Goal: Communication & Community: Answer question/provide support

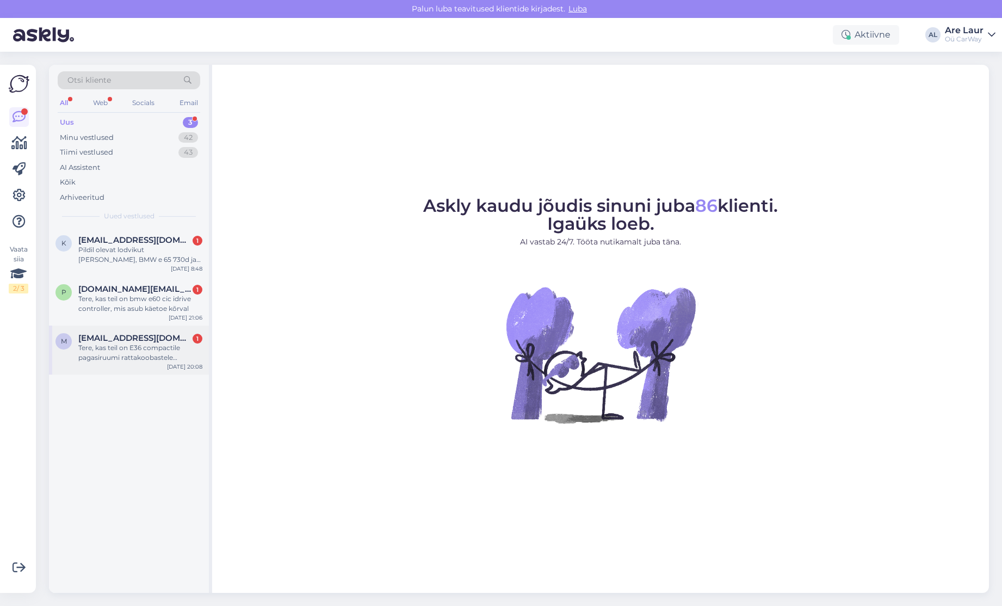
click at [105, 352] on div "Tere, kas teil on E36 compactile pagasiruumi rattakoobastele polstreid? Pilt ma…" at bounding box center [140, 353] width 124 height 20
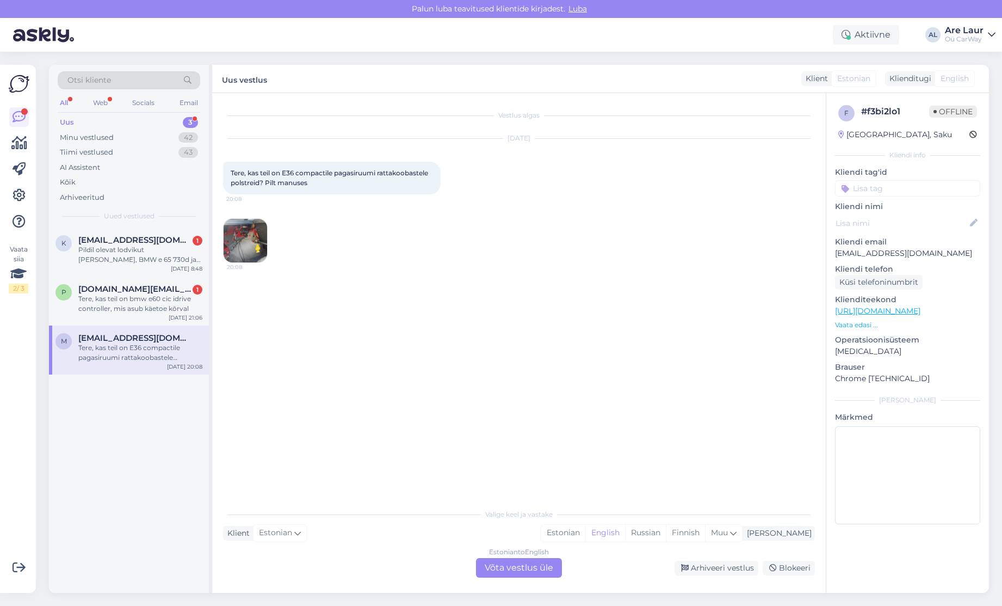
click at [515, 563] on div "Estonian to English Võta vestlus üle" at bounding box center [519, 568] width 86 height 20
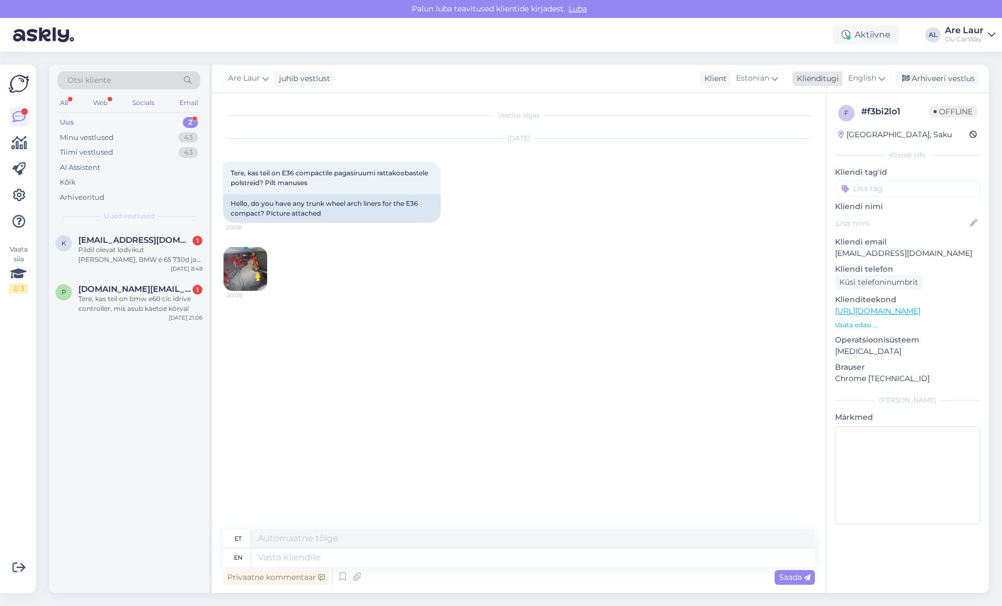
click at [865, 73] on span "English" at bounding box center [862, 78] width 28 height 12
type input "est"
click at [836, 120] on link "Estonian" at bounding box center [843, 126] width 120 height 17
click at [395, 553] on textarea at bounding box center [519, 555] width 592 height 23
type textarea "Tere, Ei ole pakkuda selliseid varuosi hetkel."
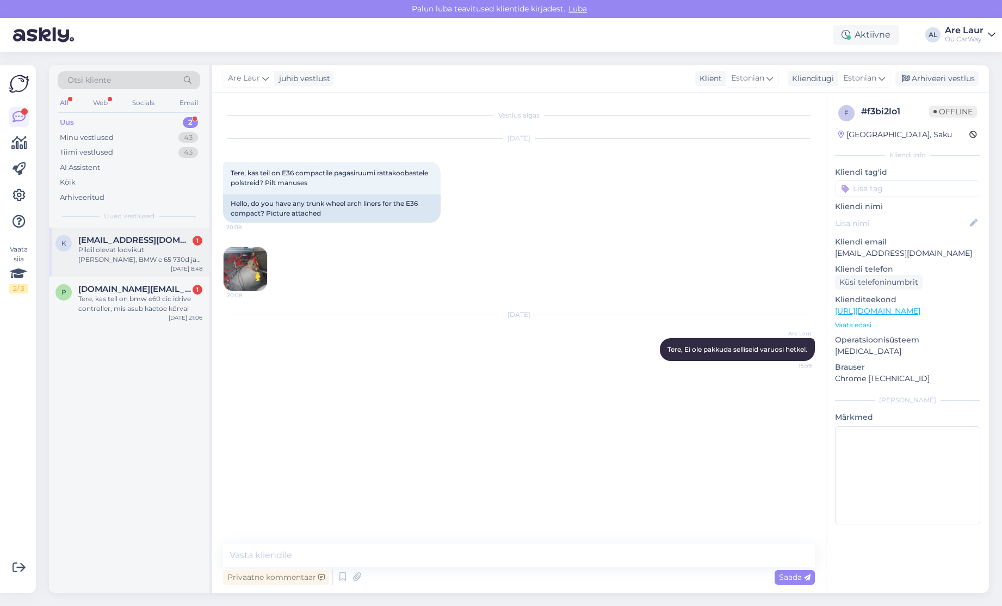
click at [132, 257] on div "Pildil olevat lodvikut [PERSON_NAME], BMW e 65 730d ja vin [US_VEHICLE_IDENTIFI…" at bounding box center [140, 255] width 124 height 20
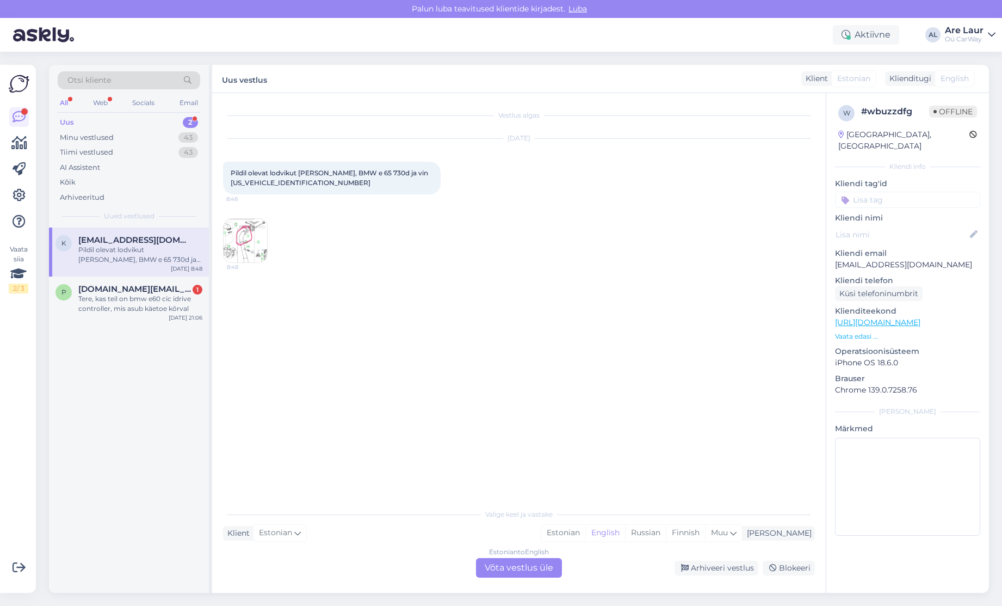
click at [512, 567] on div "Estonian to English Võta vestlus üle" at bounding box center [519, 568] width 86 height 20
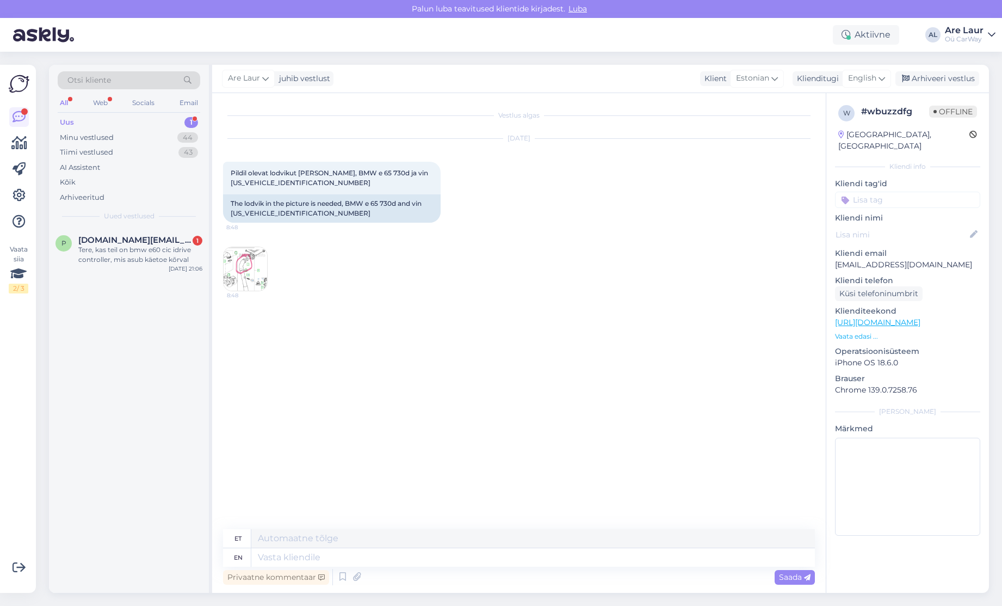
click at [254, 275] on img at bounding box center [246, 269] width 44 height 44
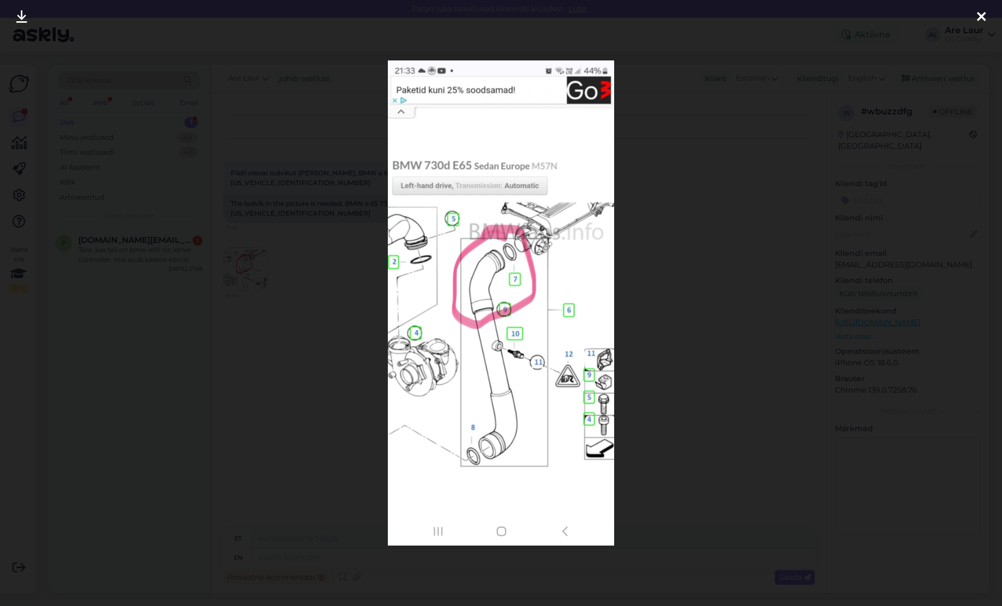
click at [982, 16] on icon at bounding box center [981, 17] width 9 height 14
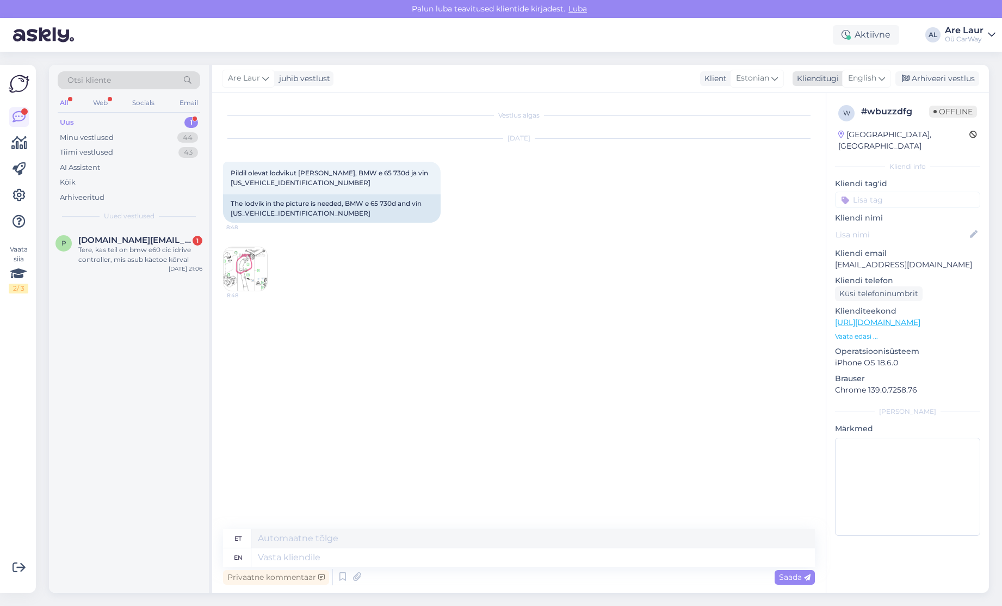
click at [877, 81] on span "English" at bounding box center [862, 78] width 28 height 12
click at [838, 128] on link "Estonian" at bounding box center [843, 126] width 120 height 17
click at [264, 553] on textarea at bounding box center [519, 555] width 592 height 23
type textarea "Tere, Jah on olemas see turbo toru - 35€"
click at [119, 253] on div "Tere, kas teil on bmw e60 cic idrive controller, mis asub käetoe kõrval" at bounding box center [140, 255] width 124 height 20
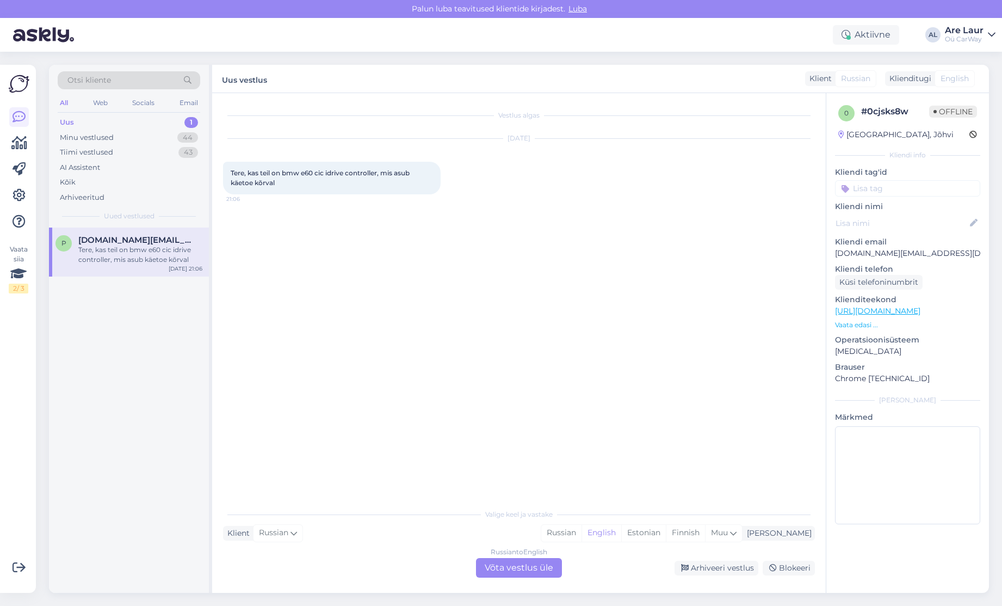
click at [520, 565] on div "Russian to English Võta vestlus üle" at bounding box center [519, 568] width 86 height 20
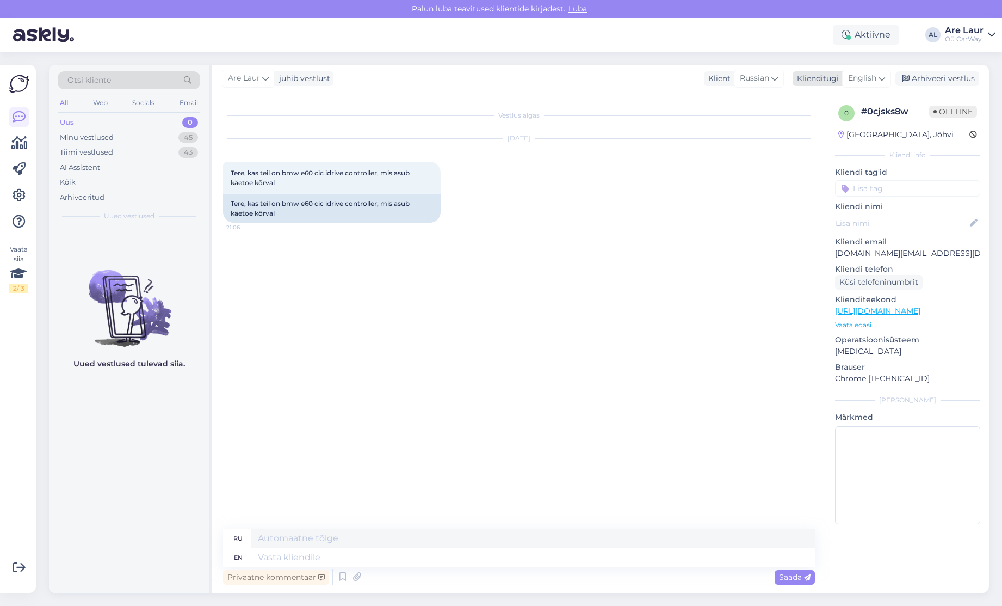
click at [867, 79] on span "English" at bounding box center [862, 78] width 28 height 12
click at [829, 127] on link "Estonian" at bounding box center [843, 126] width 120 height 17
click at [420, 539] on textarea at bounding box center [533, 538] width 564 height 19
click at [867, 75] on span "Estonian" at bounding box center [860, 78] width 33 height 12
click at [828, 131] on link "Estonian" at bounding box center [840, 126] width 120 height 17
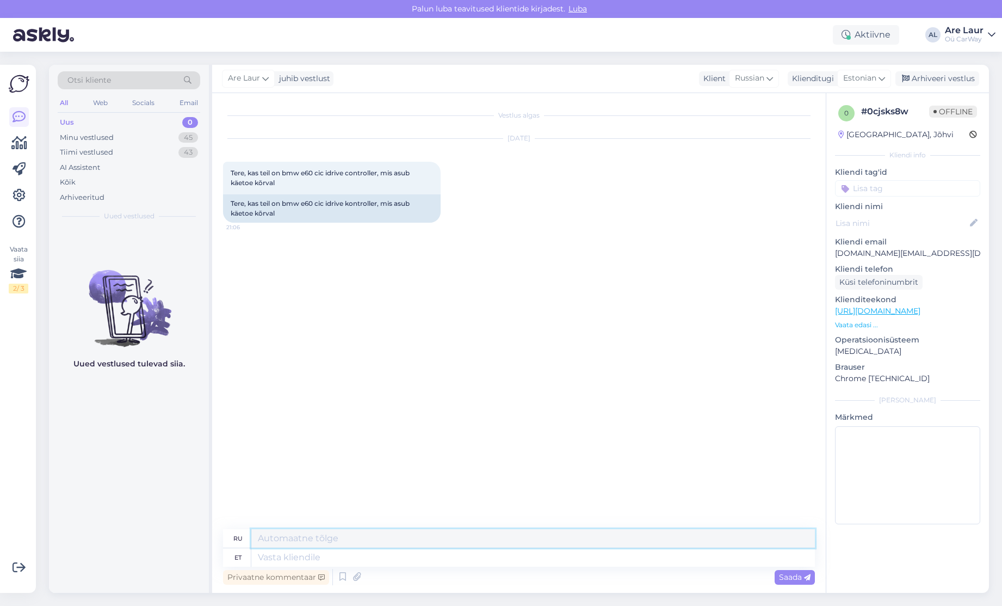
click at [377, 533] on textarea at bounding box center [533, 538] width 564 height 19
type textarea "Tere, E6X LCI i-drive controller on meil olemas ja maksab 95€"
click at [787, 571] on div "Saada" at bounding box center [795, 577] width 40 height 15
click at [791, 577] on span "Saada" at bounding box center [795, 577] width 32 height 10
click at [861, 75] on span "Estonian" at bounding box center [860, 78] width 33 height 12
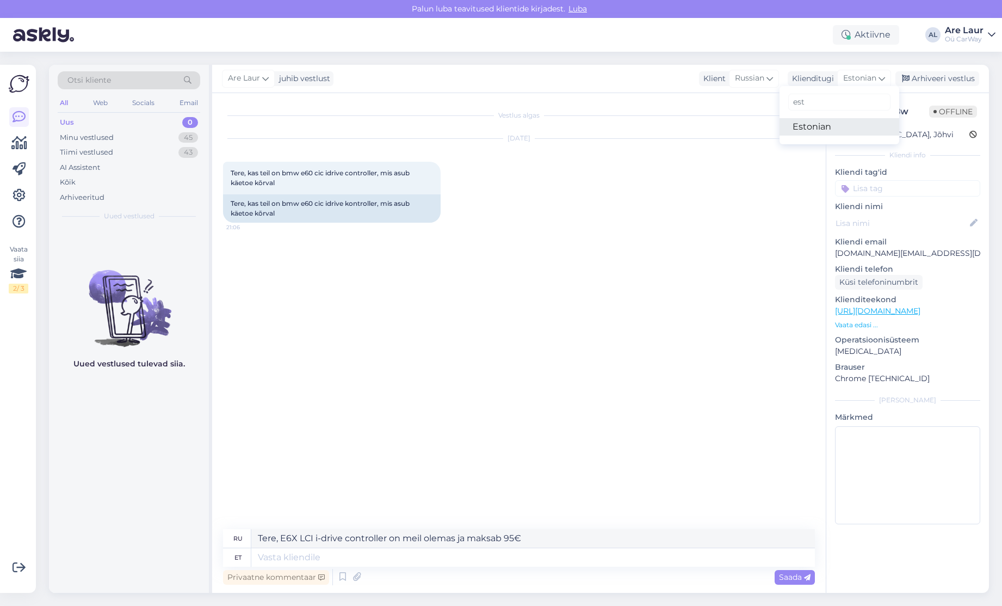
click at [820, 125] on link "Estonian" at bounding box center [840, 126] width 120 height 17
click at [794, 580] on span "Saada" at bounding box center [795, 577] width 32 height 10
click at [498, 552] on textarea at bounding box center [533, 557] width 564 height 19
drag, startPoint x: 535, startPoint y: 537, endPoint x: 257, endPoint y: 531, distance: 278.2
click at [257, 531] on textarea "Tere, E6X LCI i-drive controller on meil olemas ja maksab 95€" at bounding box center [533, 538] width 564 height 19
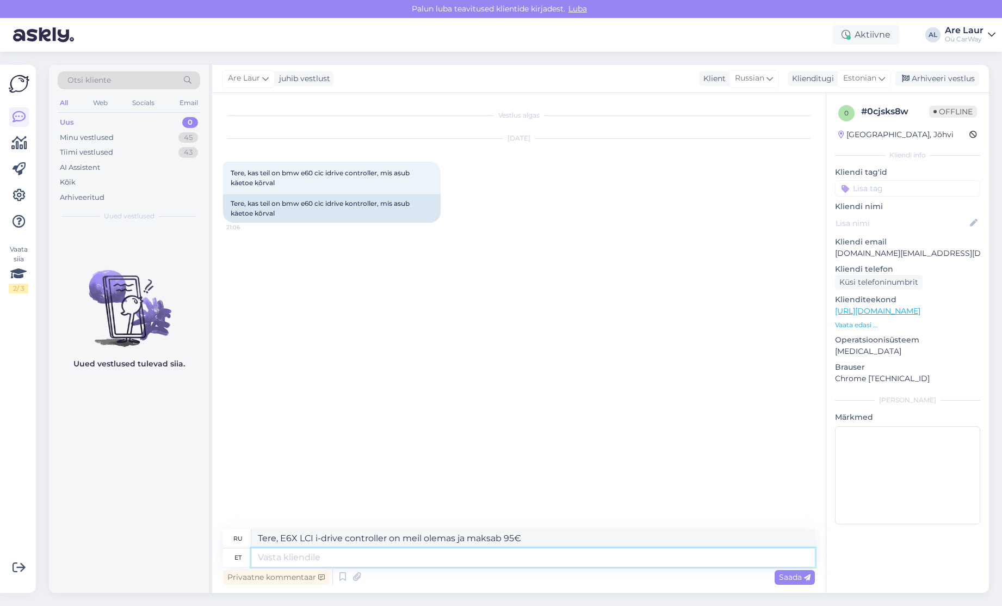
click at [331, 557] on textarea at bounding box center [533, 557] width 564 height 19
paste textarea "Tere, E6X LCI i-drive controller on meil olemas ja maksab 95€"
type textarea "Tere, E6X LCI i-drive controller on meil olemas ja maksab 95€"
type textarea "Здравствуйте, у нас есть контроллер E6X LCI i-drive, он стоит 95 евро."
type textarea "Tere, E6X LCI i-drive controller on meil olemas ja maksab 95€"
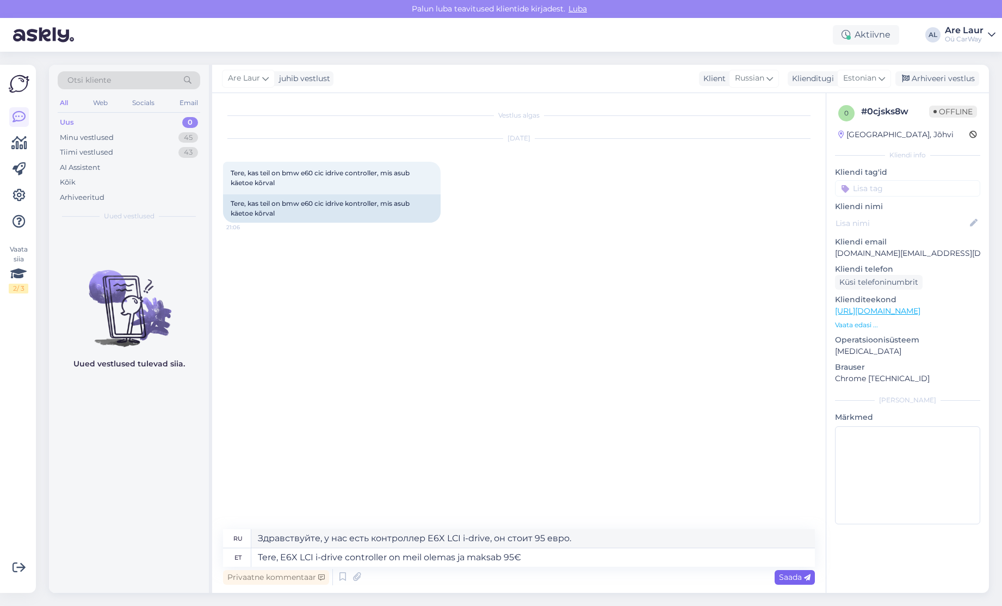
click at [793, 574] on span "Saada" at bounding box center [795, 577] width 32 height 10
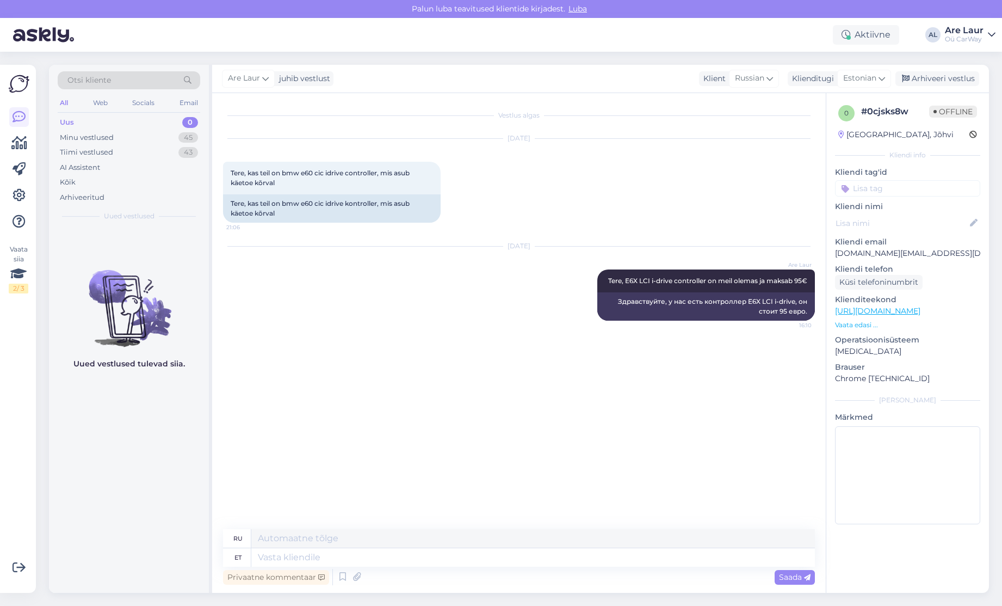
click at [882, 308] on link "[URL][DOMAIN_NAME]" at bounding box center [877, 311] width 85 height 10
